Goal: Task Accomplishment & Management: Manage account settings

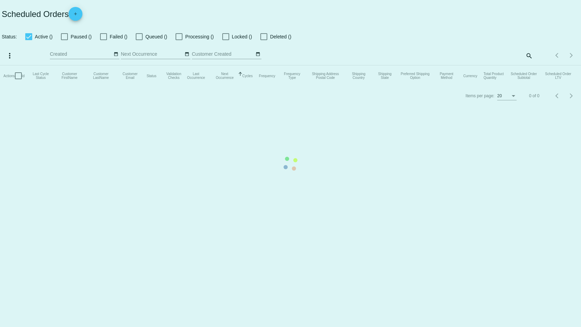
checkbox input "false"
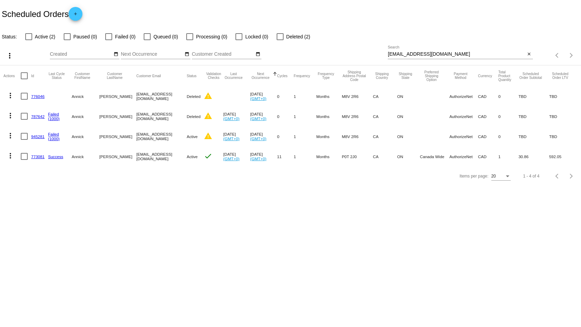
click at [68, 207] on body "Scheduled Orders add Status: Active (2) Paused (0) Failed (0) Queued (0) Proces…" at bounding box center [290, 163] width 581 height 327
click at [56, 158] on link "Success" at bounding box center [55, 156] width 15 height 4
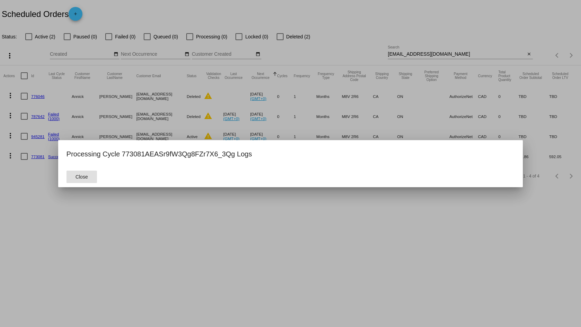
click at [80, 180] on button "Close" at bounding box center [81, 177] width 30 height 12
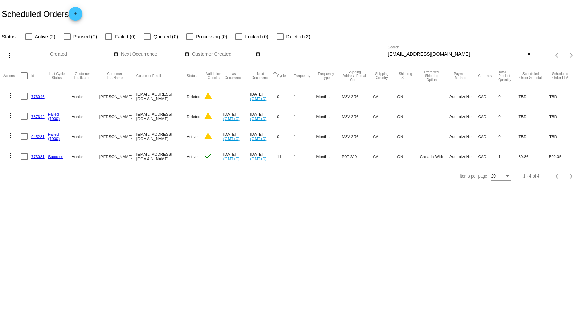
click at [36, 157] on link "773081" at bounding box center [37, 156] width 13 height 4
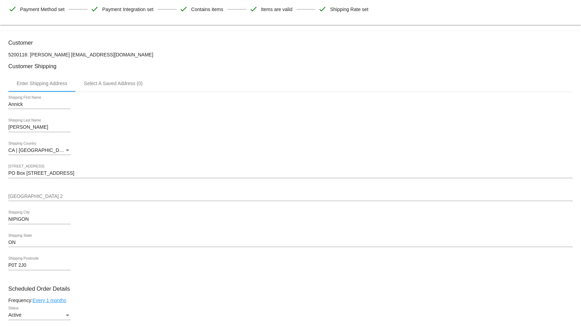
scroll to position [86, 0]
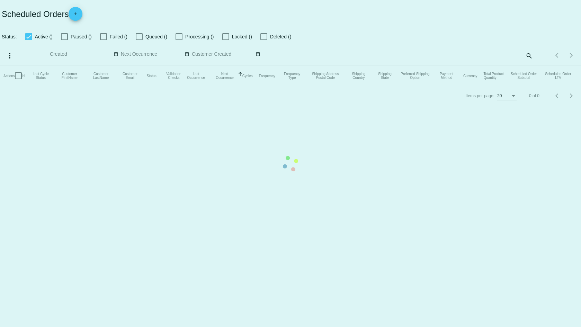
checkbox input "false"
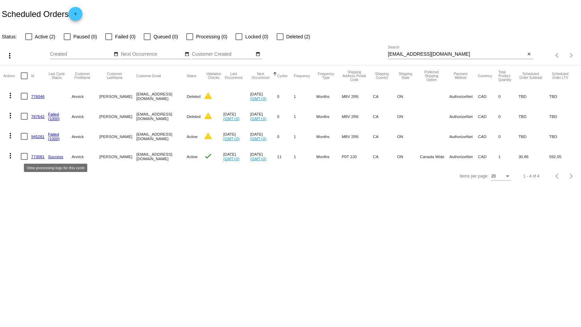
click at [57, 158] on link "Success" at bounding box center [55, 156] width 15 height 4
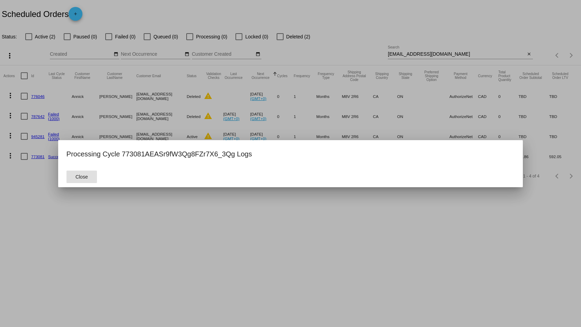
click at [109, 175] on mat-dialog-actions "Close" at bounding box center [290, 176] width 448 height 21
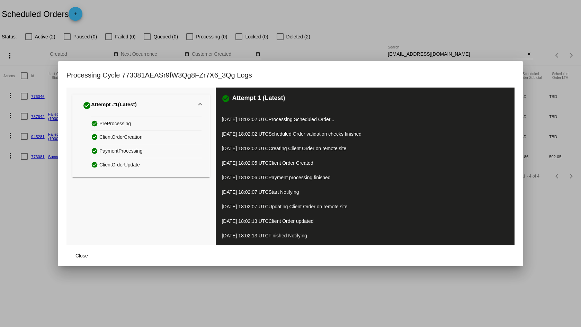
click at [49, 211] on div at bounding box center [290, 163] width 581 height 327
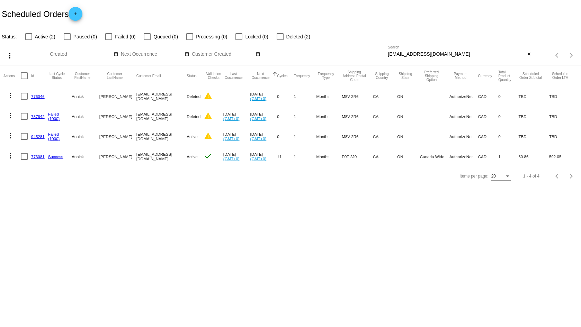
click at [82, 257] on body "Scheduled Orders add Status: Active (2) Paused (0) Failed (0) Queued (0) Proces…" at bounding box center [290, 163] width 581 height 327
click at [52, 157] on link "Success" at bounding box center [55, 156] width 15 height 4
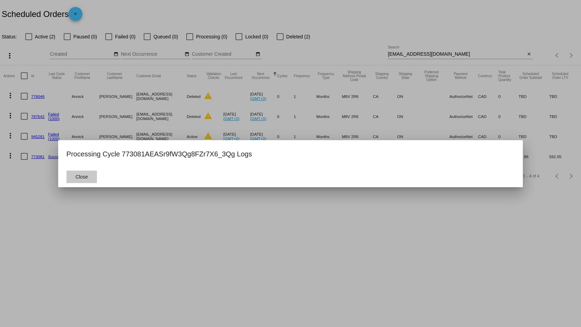
click at [81, 179] on span "Close" at bounding box center [81, 177] width 12 height 6
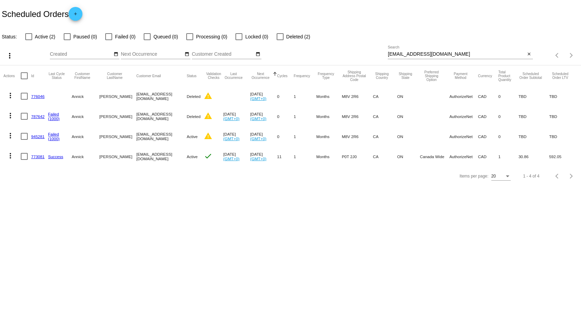
click at [40, 156] on link "773081" at bounding box center [37, 156] width 13 height 4
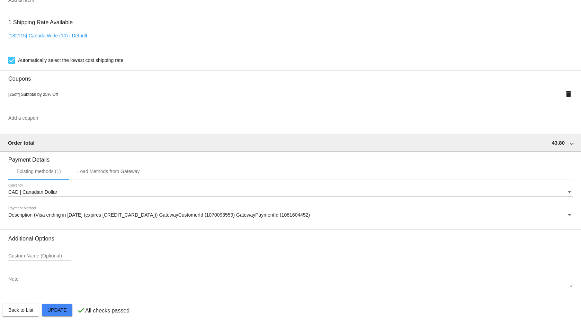
scroll to position [536, 0]
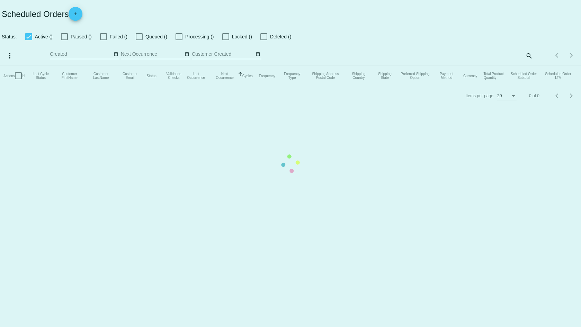
checkbox input "false"
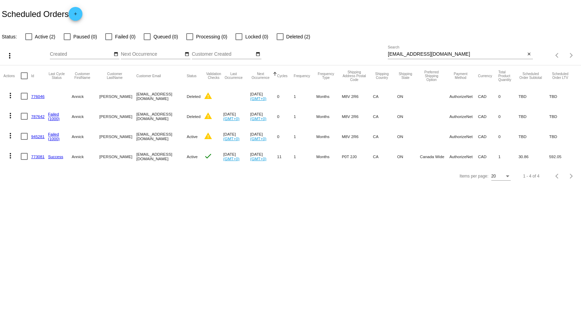
click at [33, 137] on link "945281" at bounding box center [37, 136] width 13 height 4
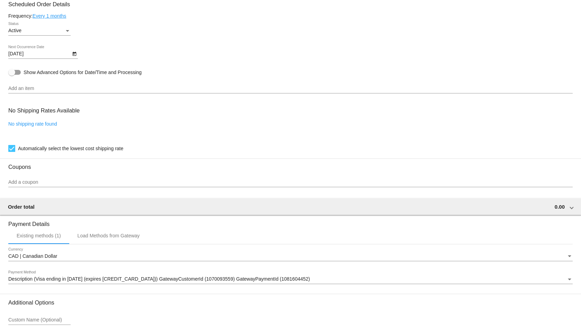
scroll to position [479, 0]
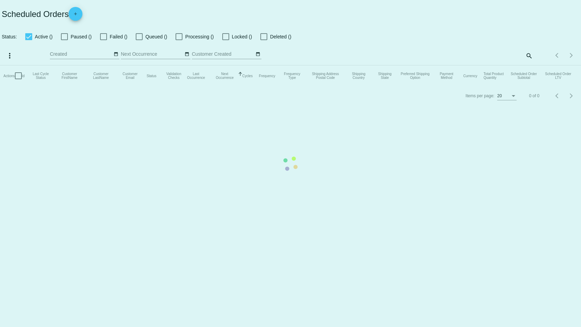
checkbox input "false"
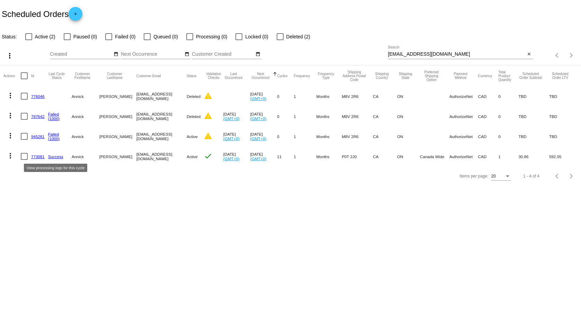
click at [58, 157] on link "Success" at bounding box center [55, 156] width 15 height 4
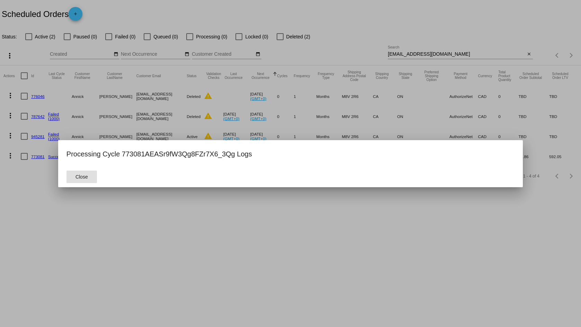
click at [88, 178] on span "Close" at bounding box center [81, 177] width 12 height 6
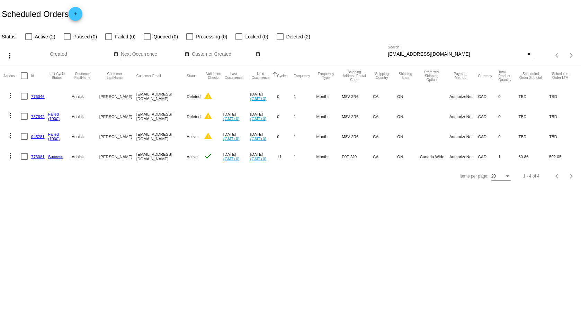
click at [37, 155] on link "773081" at bounding box center [37, 156] width 13 height 4
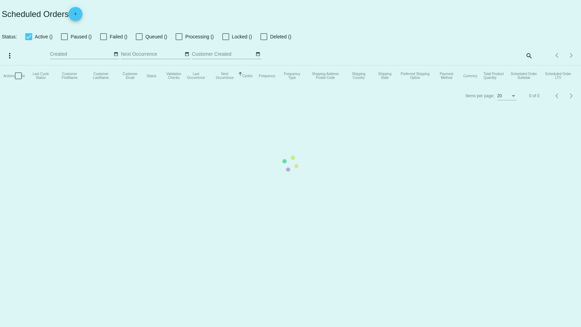
checkbox input "false"
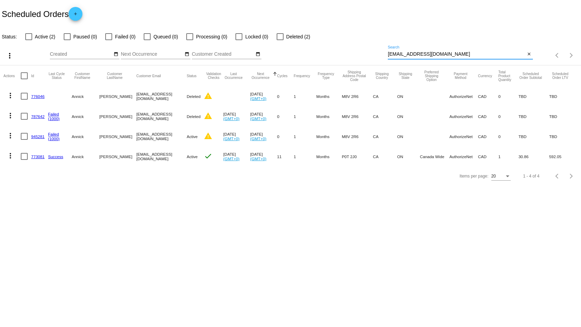
drag, startPoint x: 414, startPoint y: 51, endPoint x: 248, endPoint y: 12, distance: 169.9
click at [292, 23] on app-dashboard-scheduled-orders "Scheduled Orders add Status: Active (2) Paused (0) Failed (0) Queued (0) Proces…" at bounding box center [290, 93] width 581 height 186
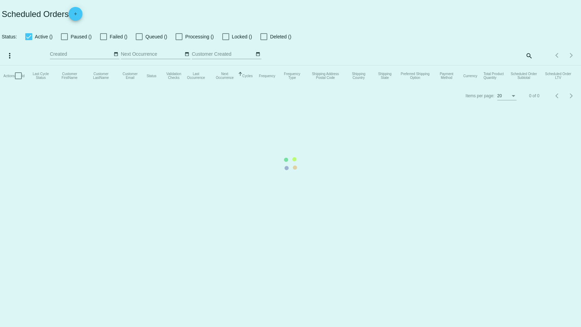
checkbox input "false"
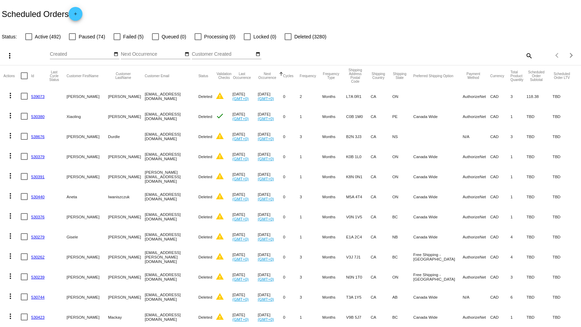
click at [525, 57] on mat-icon "search" at bounding box center [528, 55] width 8 height 11
click at [400, 49] on div "Search" at bounding box center [460, 52] width 145 height 13
click at [401, 54] on input "Search" at bounding box center [460, 55] width 145 height 6
paste input "VIVK@SHAW.CA"
click at [423, 54] on input "VIVK@SHAW.CA" at bounding box center [456, 55] width 137 height 6
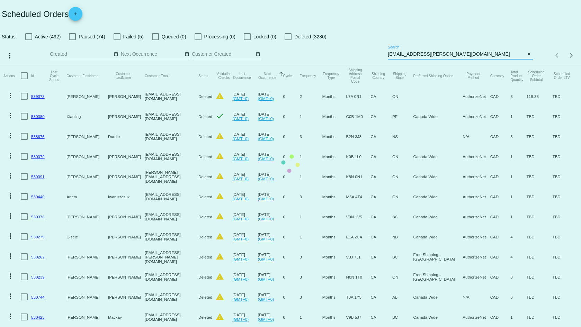
type input "VIVK@SHAW.CA"
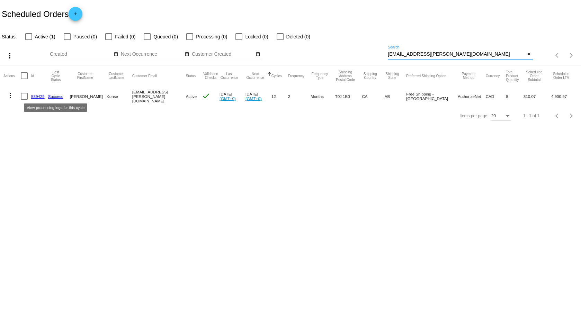
click at [56, 96] on link "Success" at bounding box center [55, 96] width 15 height 4
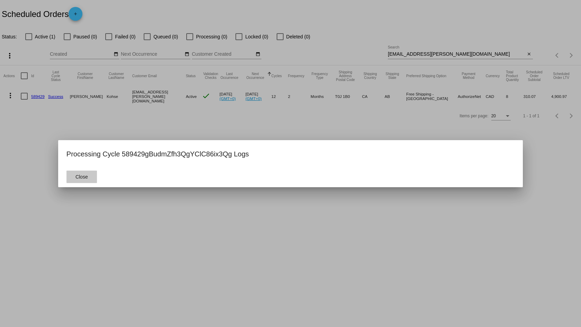
click at [83, 172] on button "Close" at bounding box center [81, 177] width 30 height 12
click at [83, 172] on mat-dialog-actions "Close" at bounding box center [290, 176] width 448 height 21
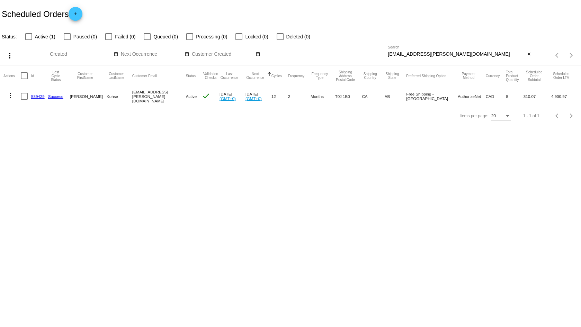
click at [39, 96] on link "589429" at bounding box center [37, 96] width 13 height 4
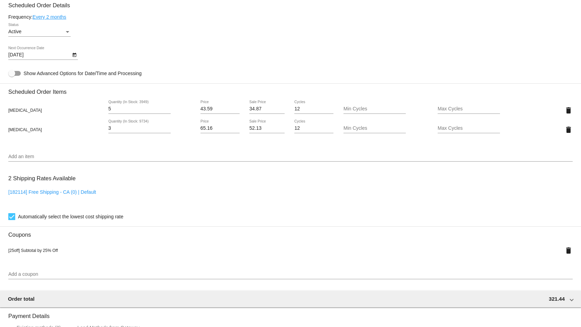
scroll to position [382, 0]
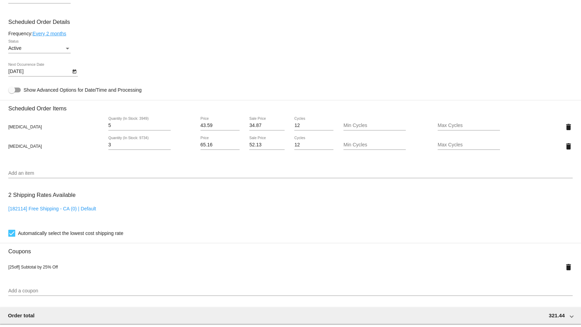
click at [26, 171] on input "Add an item" at bounding box center [290, 174] width 564 height 6
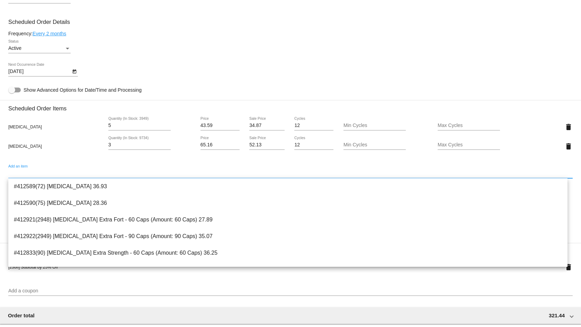
type input "d"
click at [212, 39] on mat-card-content "Customer 3702956: Vivianne Kohse vivk@shaw.ca Customer Shipping Enter Shipping …" at bounding box center [290, 121] width 564 height 696
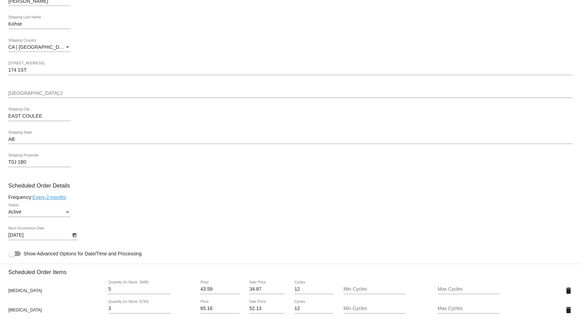
scroll to position [313, 0]
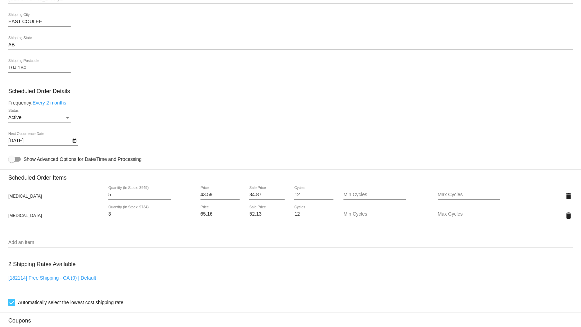
click at [21, 238] on div "Add an item" at bounding box center [290, 240] width 564 height 13
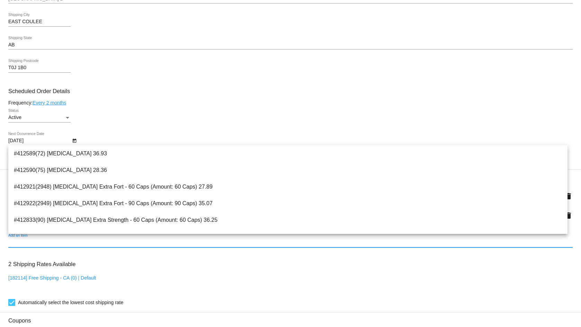
click at [164, 270] on div "2 Shipping Rates Available [182114] Free Shipping - CA (0) | Default Automatica…" at bounding box center [290, 282] width 564 height 50
click at [78, 244] on input "Add an item" at bounding box center [290, 243] width 564 height 6
click at [168, 255] on mat-card-content "Customer 3702956: Vivianne Kohse vivk@shaw.ca Customer Shipping Enter Shipping …" at bounding box center [290, 190] width 564 height 696
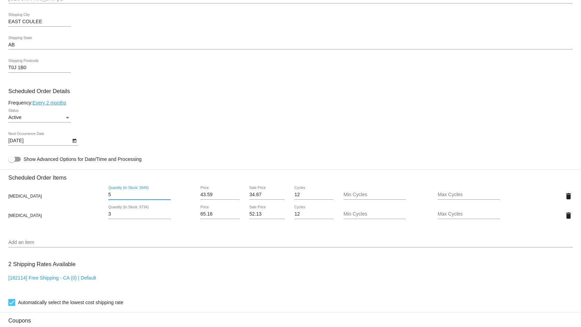
drag, startPoint x: 117, startPoint y: 195, endPoint x: 66, endPoint y: 187, distance: 51.5
click at [61, 187] on div "ALCAR 5 Quantity (In Stock: 3949) 43.59 Price 34.87 Sale Price 12 Cycles Min Cy…" at bounding box center [290, 196] width 564 height 20
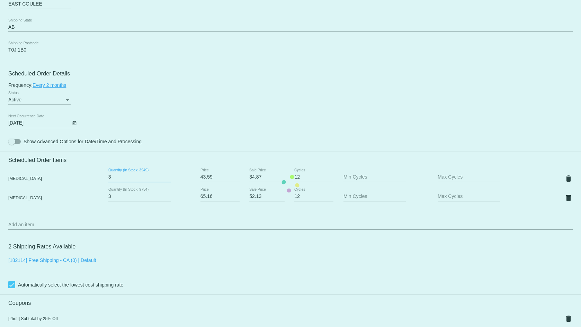
scroll to position [348, 0]
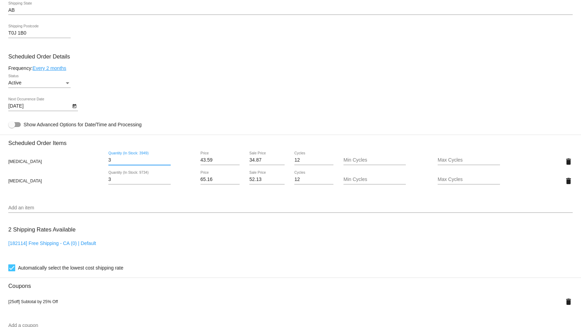
type input "3"
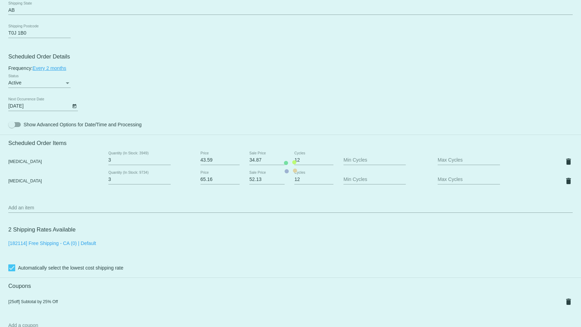
click at [49, 212] on mat-card "Customer 3702956: Vivianne Kohse vivk@shaw.ca Customer Shipping Enter Shipping …" at bounding box center [290, 167] width 581 height 736
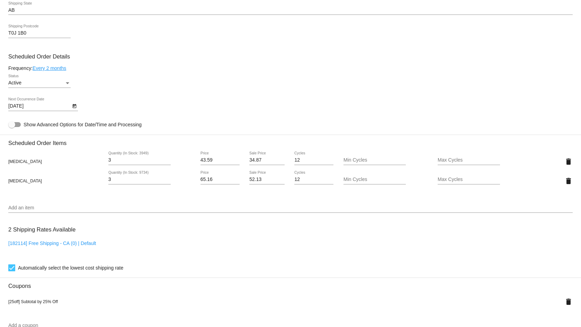
click at [42, 207] on input "Add an item" at bounding box center [290, 208] width 564 height 6
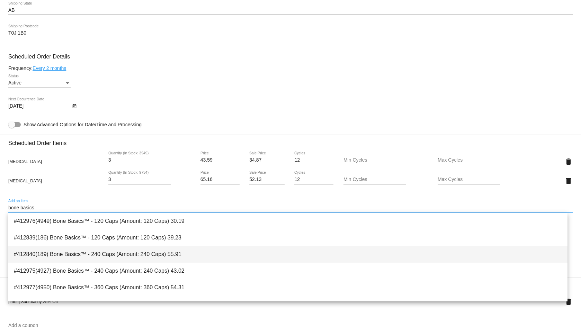
type input "bone basics"
click at [118, 257] on span "#412840(189) Bone Basics™ - 240 Caps (Amount: 240 Caps) 55.91" at bounding box center [288, 254] width 548 height 17
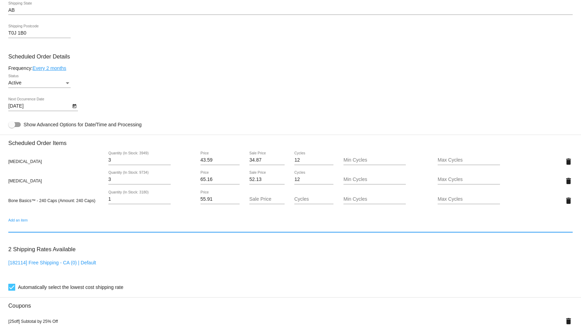
click at [73, 227] on input "Add an item" at bounding box center [290, 228] width 564 height 6
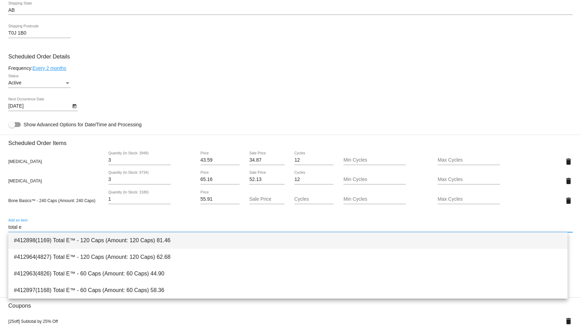
type input "total e"
click at [86, 243] on span "#412898(1169) Total E™ - 120 Caps (Amount: 120 Caps) 81.46" at bounding box center [288, 240] width 548 height 17
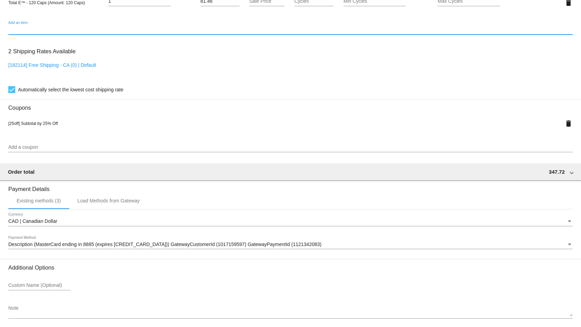
scroll to position [595, 0]
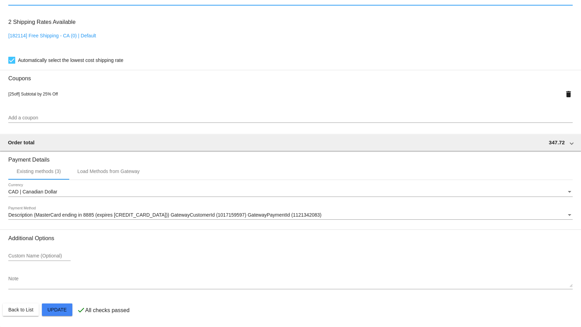
click at [45, 280] on textarea "Note" at bounding box center [290, 281] width 564 height 11
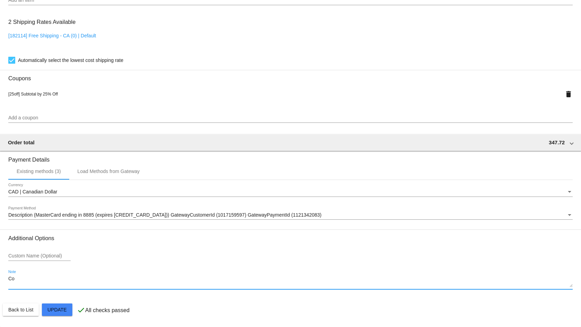
type textarea "C"
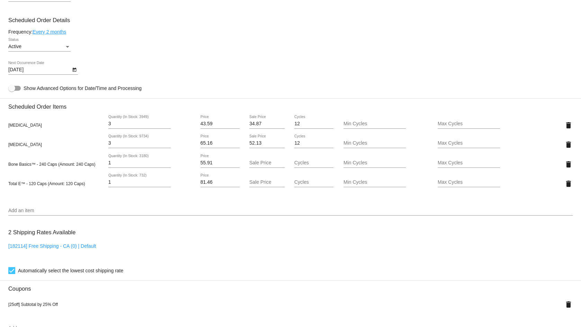
scroll to position [311, 0]
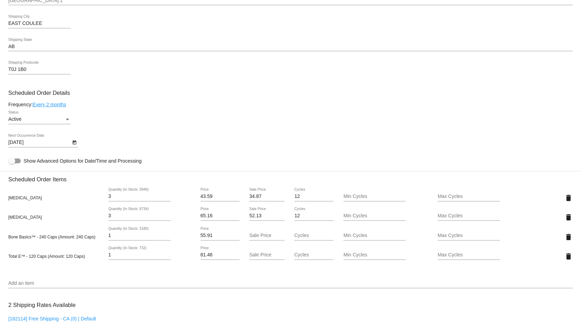
type textarea "Readback & Confirmed: AUG 28, 2025"
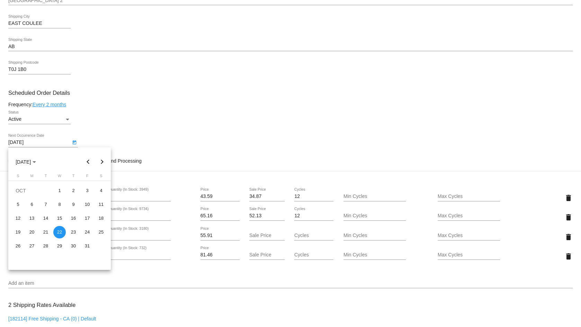
click at [44, 144] on body "arrow_back Scheduled Order #589429 Active more_vert Last Processing Cycle ID: 5…" at bounding box center [290, 163] width 581 height 327
click at [143, 128] on div at bounding box center [290, 163] width 581 height 327
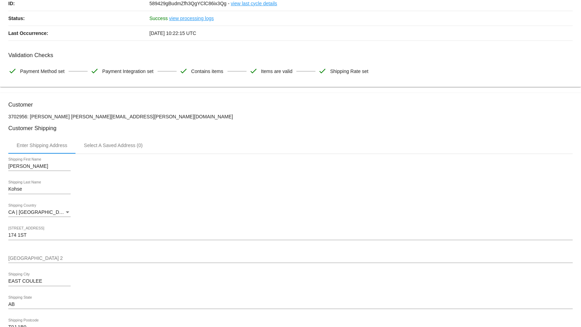
scroll to position [0, 0]
